Goal: Information Seeking & Learning: Learn about a topic

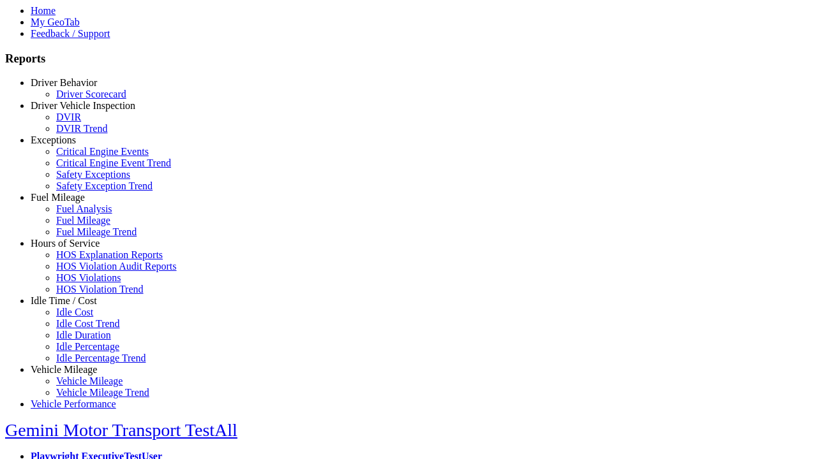
click at [73, 146] on link "Exceptions" at bounding box center [53, 140] width 45 height 11
click at [83, 191] on link "Safety Exception Trend" at bounding box center [104, 186] width 96 height 11
select select
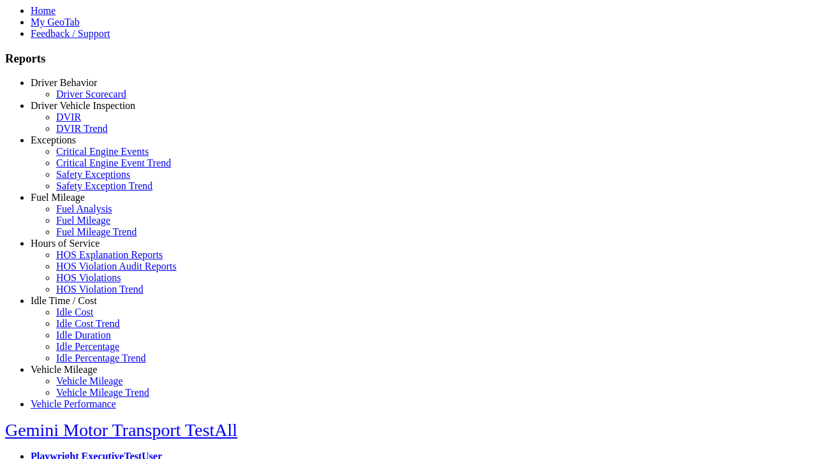
select select
